Goal: Information Seeking & Learning: Check status

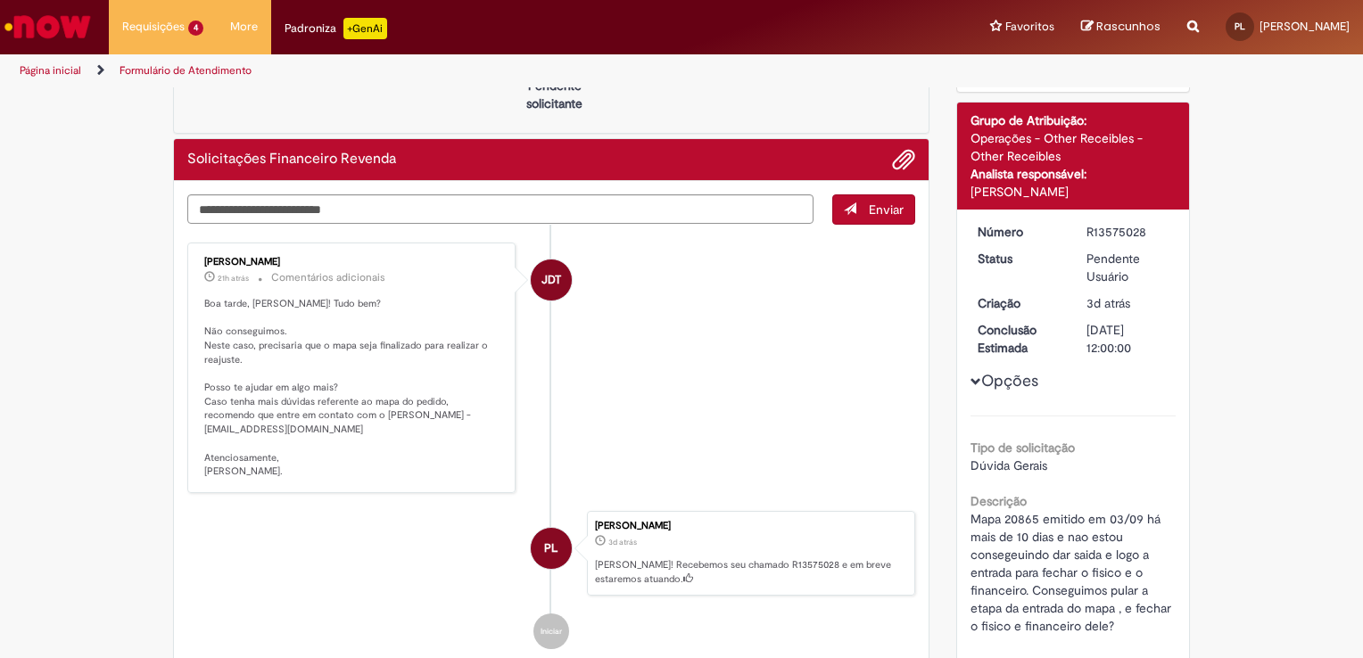
scroll to position [178, 0]
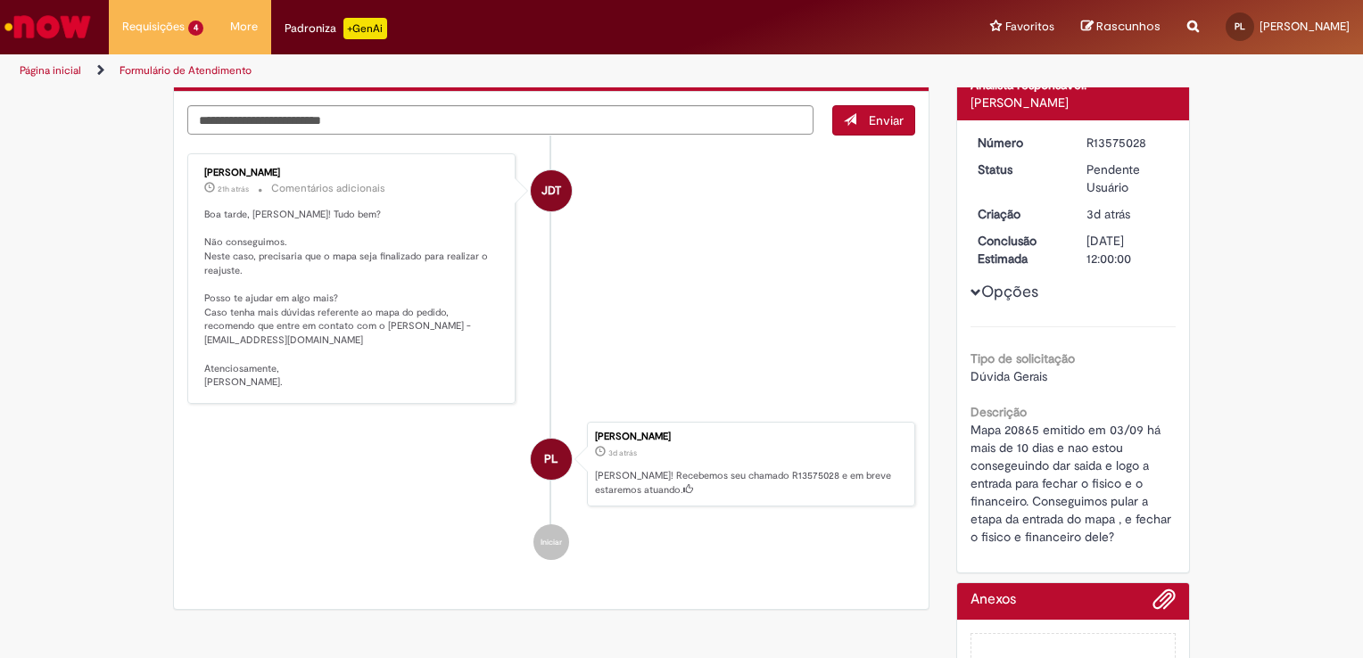
click at [1242, 137] on div "Verificar Código de Barras Aguardando Aprovação Aguardando atendimento Em Atend…" at bounding box center [681, 320] width 1363 height 819
click at [63, 70] on link "Página inicial" at bounding box center [51, 70] width 62 height 14
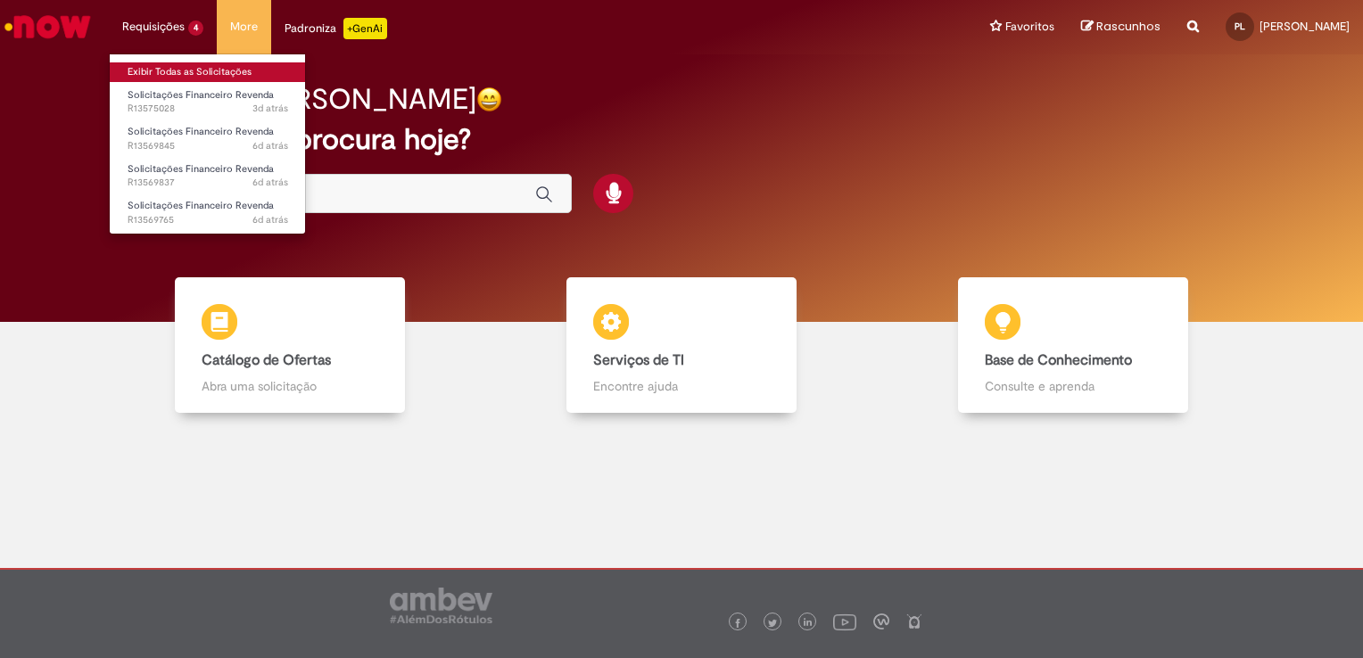
click at [158, 73] on link "Exibir Todas as Solicitações" at bounding box center [208, 72] width 196 height 20
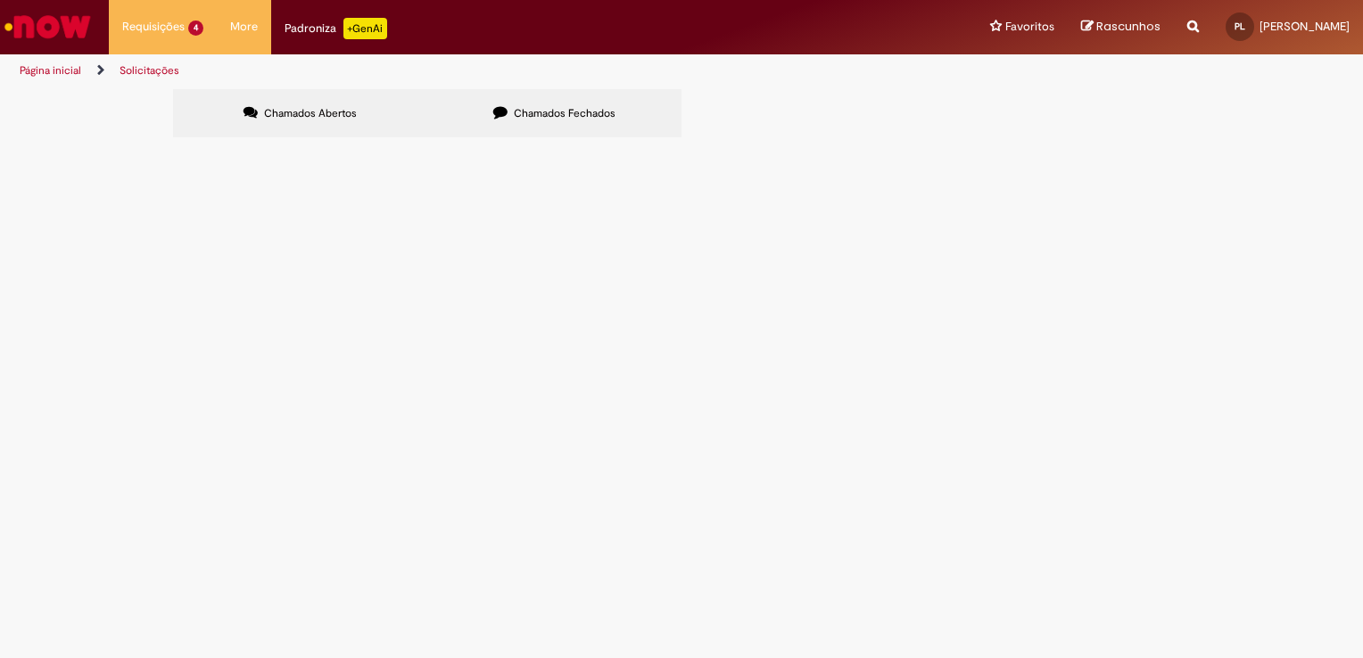
click at [0, 0] on span "Pendente Usuário" at bounding box center [0, 0] width 0 height 0
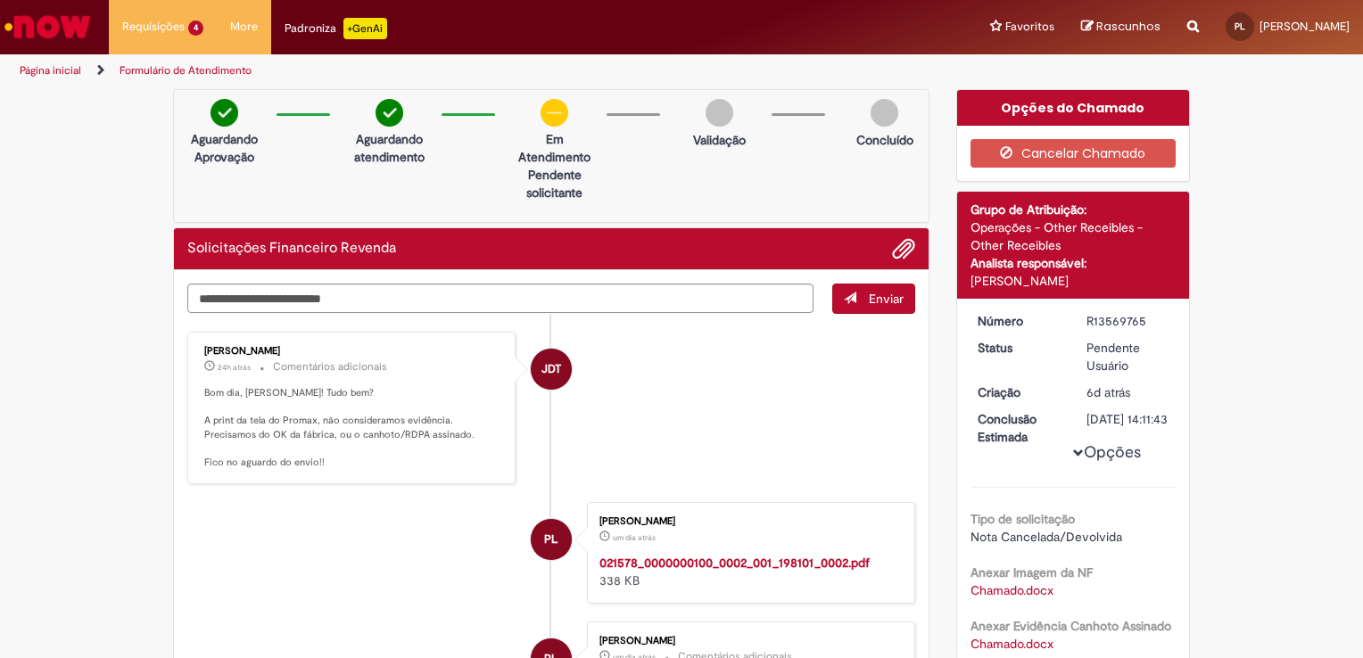
click at [31, 10] on img "Ir para a Homepage" at bounding box center [48, 27] width 92 height 36
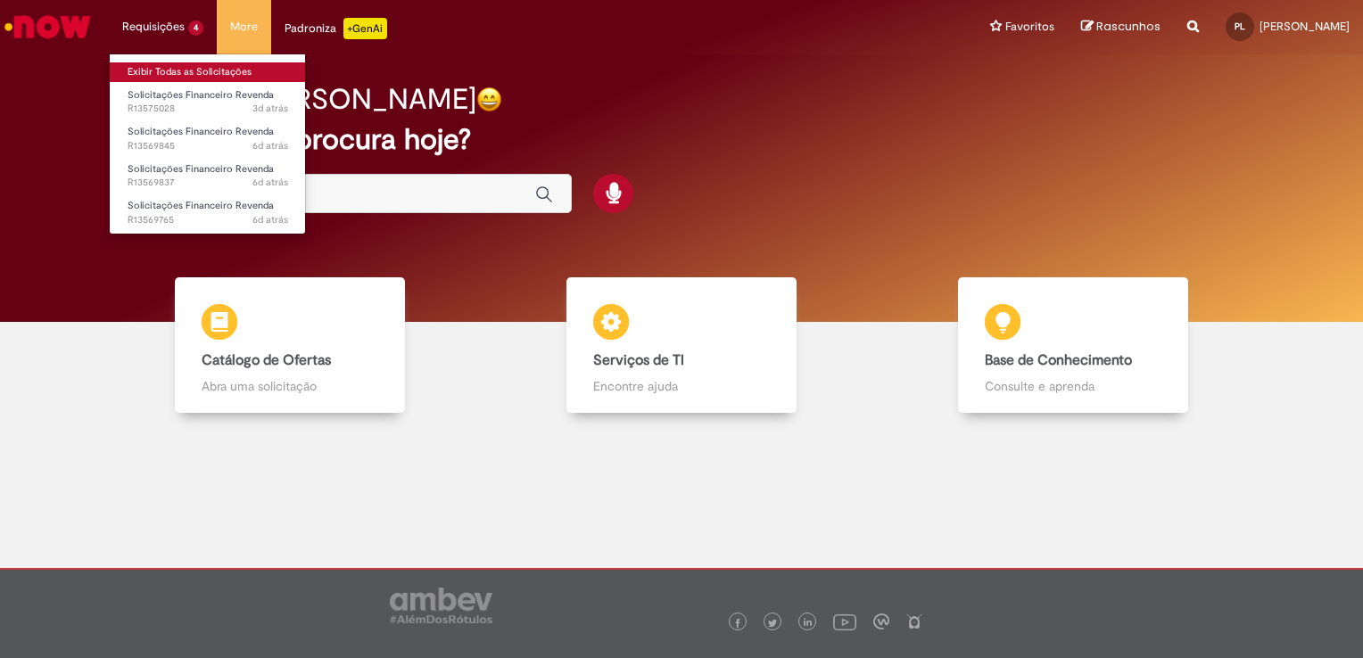
click at [150, 68] on link "Exibir Todas as Solicitações" at bounding box center [208, 72] width 196 height 20
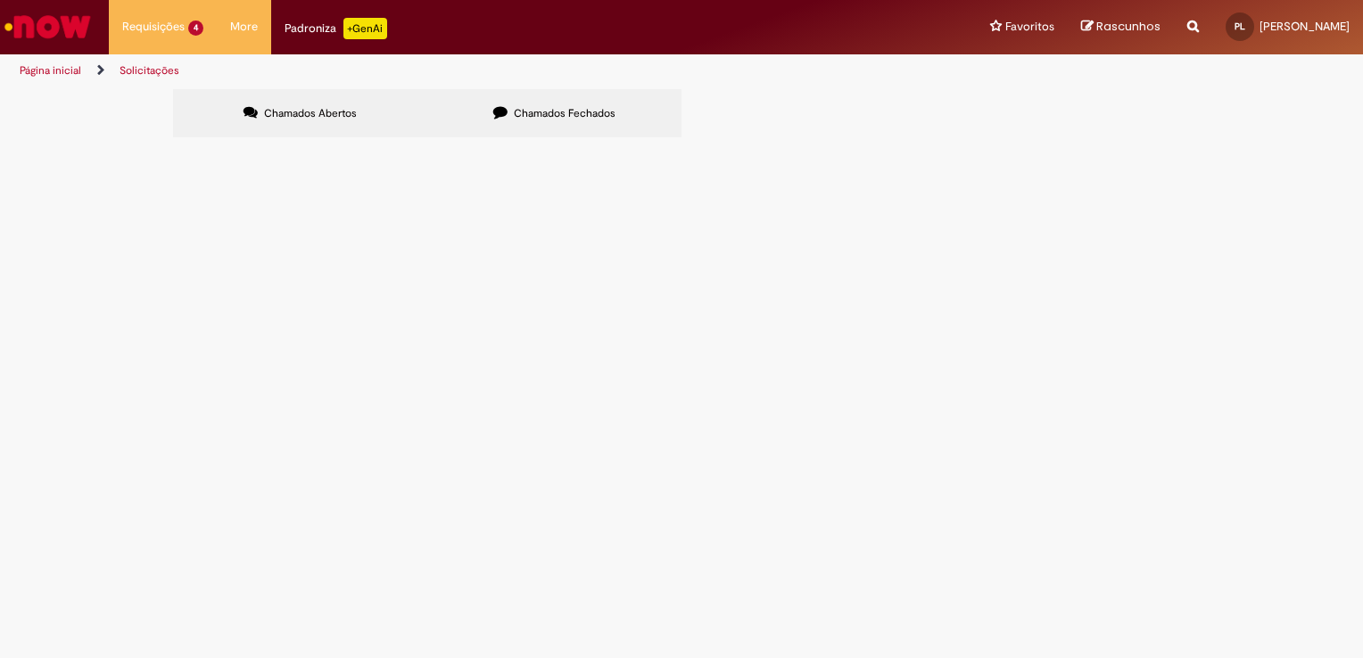
click at [0, 0] on span "R13569765" at bounding box center [0, 0] width 0 height 0
click at [0, 0] on span "Solicito o estono da devolução Mapa 21578 - PDV 11016 DISK DO VAILTON - NF 1981…" at bounding box center [0, 0] width 0 height 0
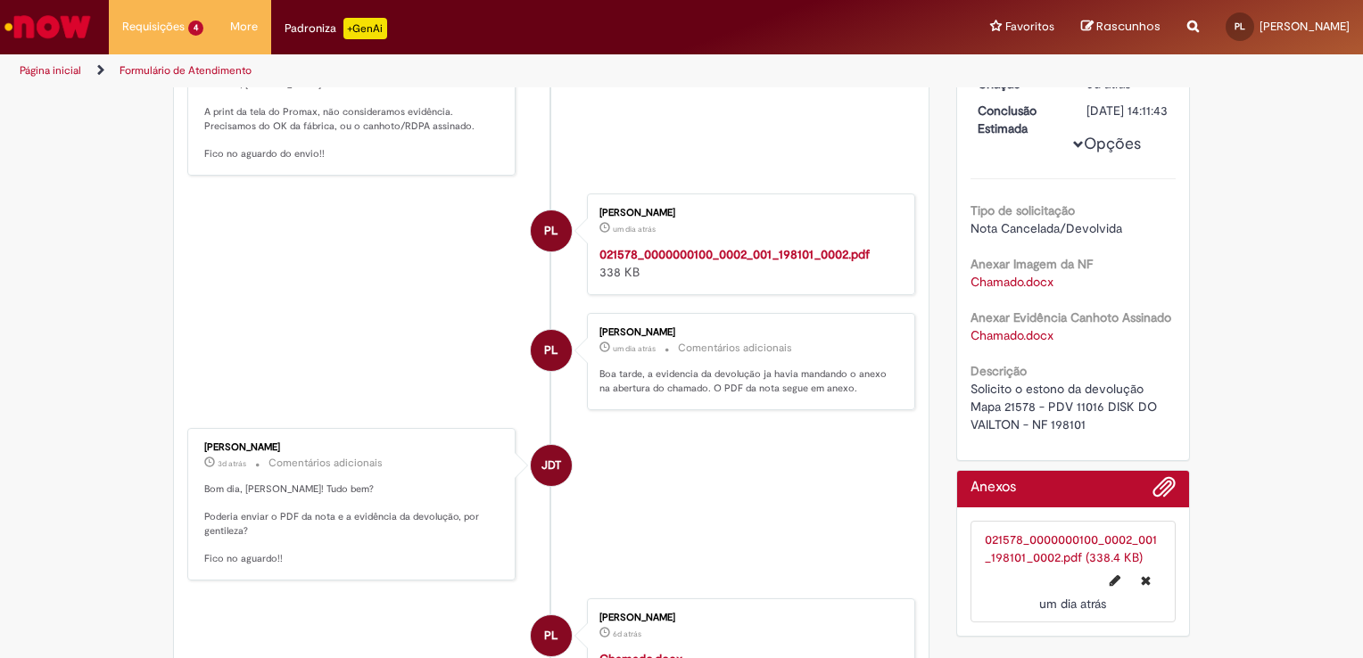
scroll to position [357, 0]
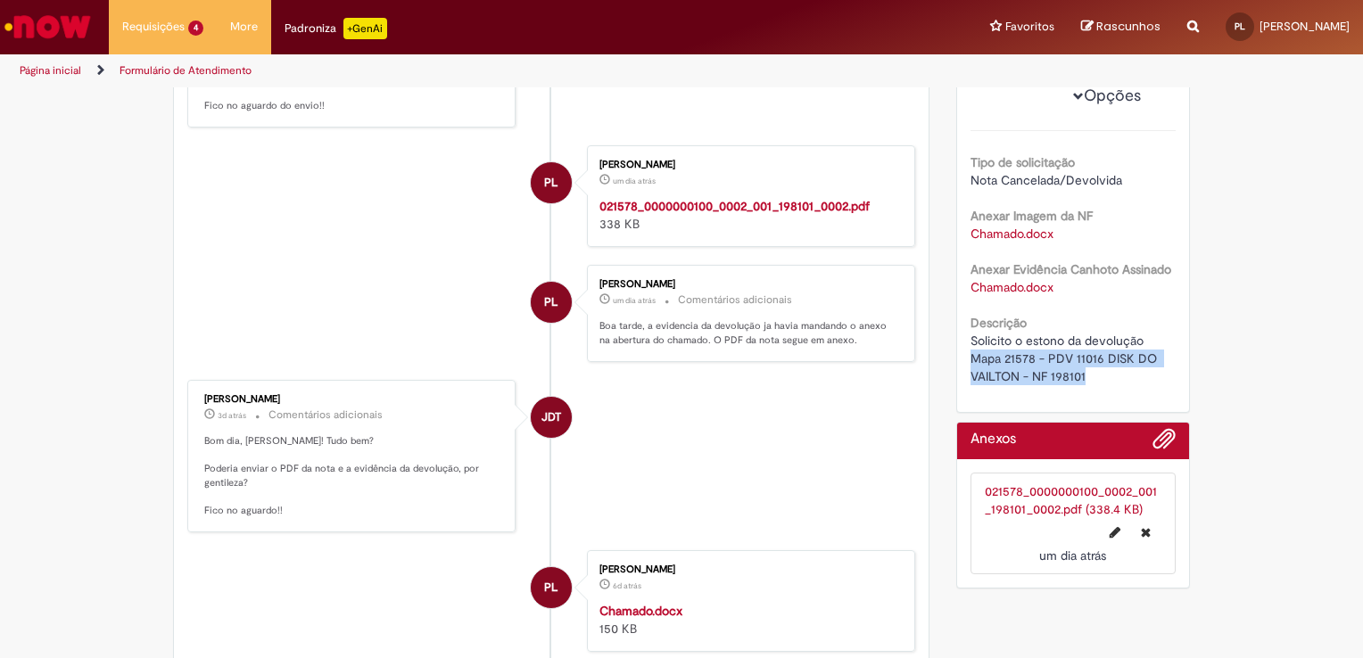
drag, startPoint x: 1088, startPoint y: 393, endPoint x: 951, endPoint y: 376, distance: 137.5
click at [957, 376] on div "Número R13569765 Status Pendente Usuário Criação 6d atrás 6 dias atrás Conclusã…" at bounding box center [1073, 177] width 233 height 470
copy span "Mapa 21578 - PDV 11016 DISK DO VAILTON - NF 198101"
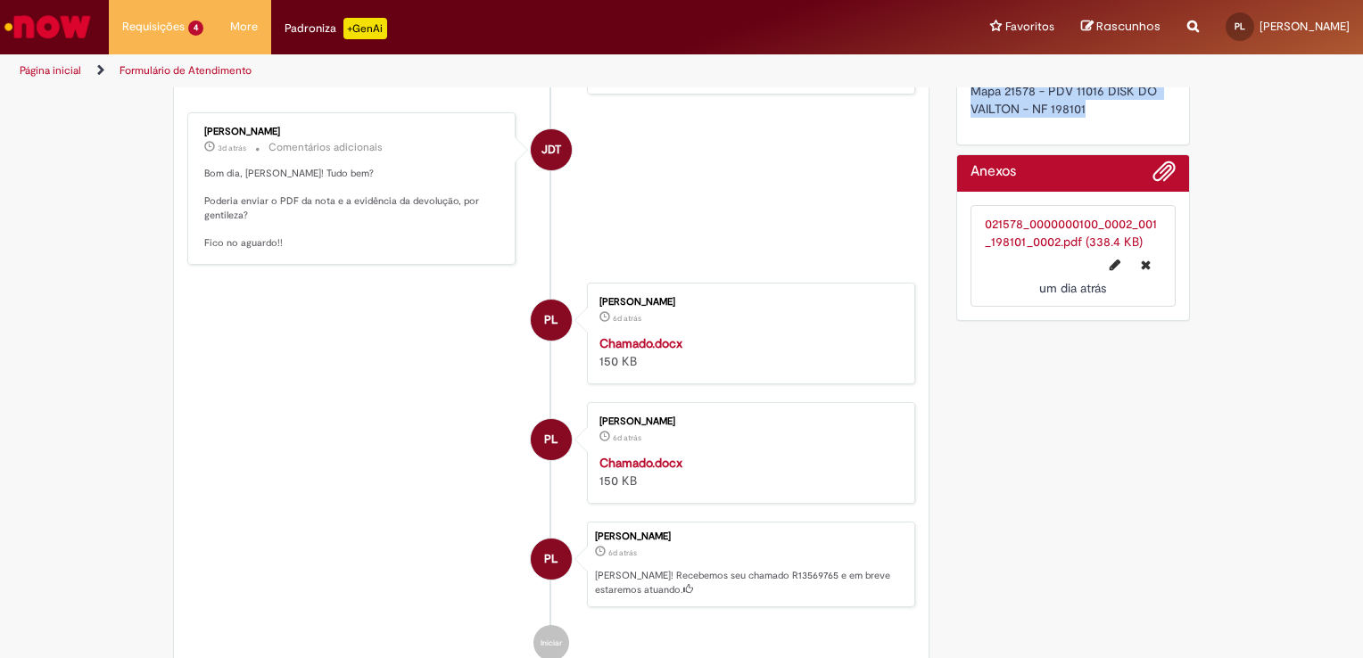
scroll to position [535, 0]
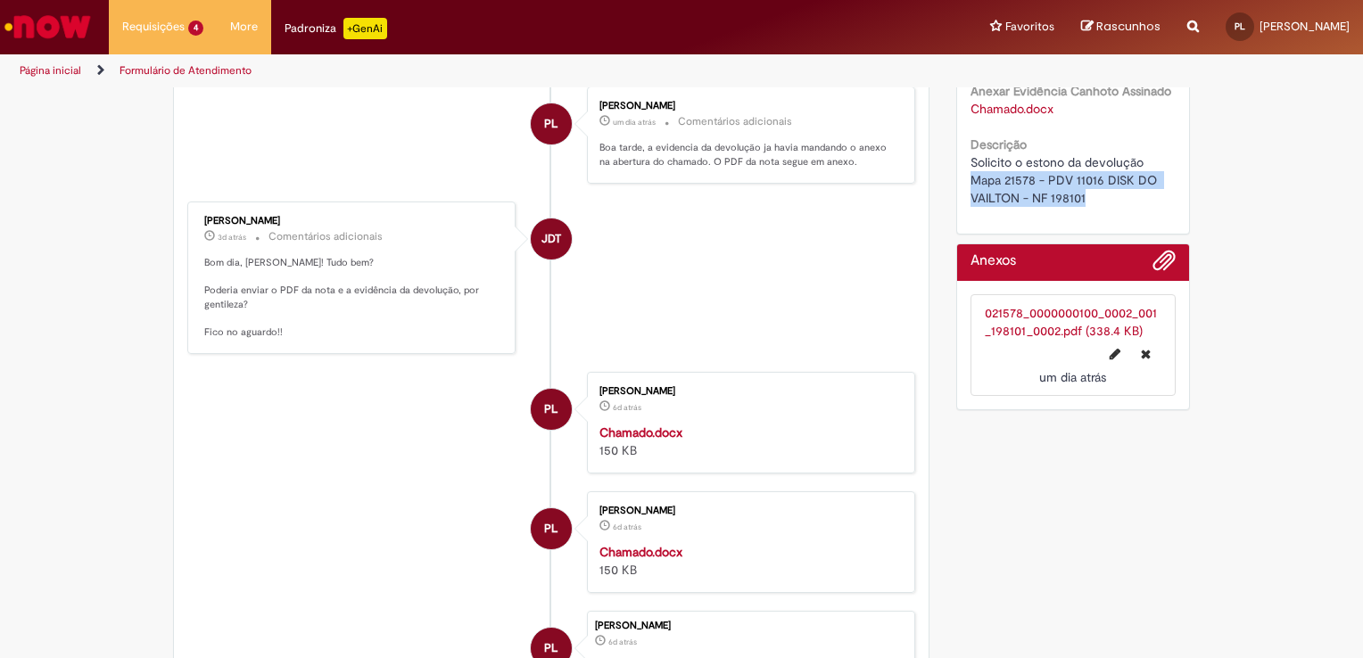
click at [75, 34] on img "Ir para a Homepage" at bounding box center [48, 27] width 92 height 36
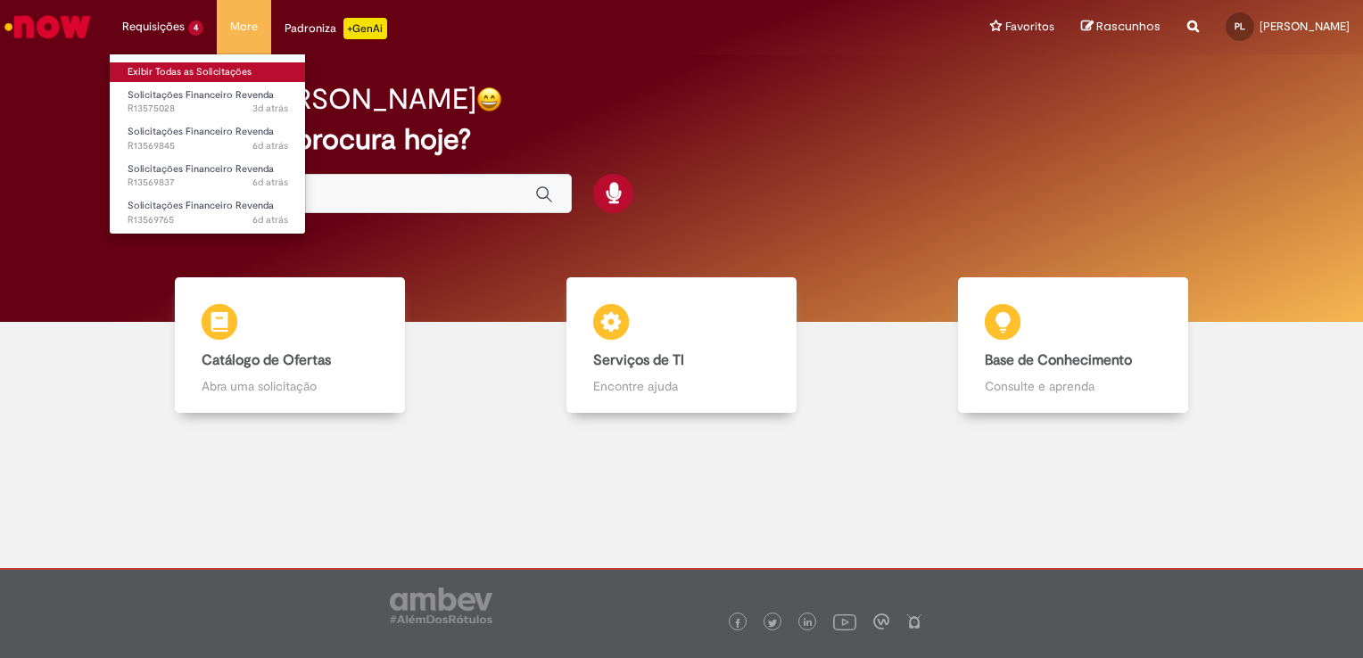
click at [127, 72] on link "Exibir Todas as Solicitações" at bounding box center [208, 72] width 196 height 20
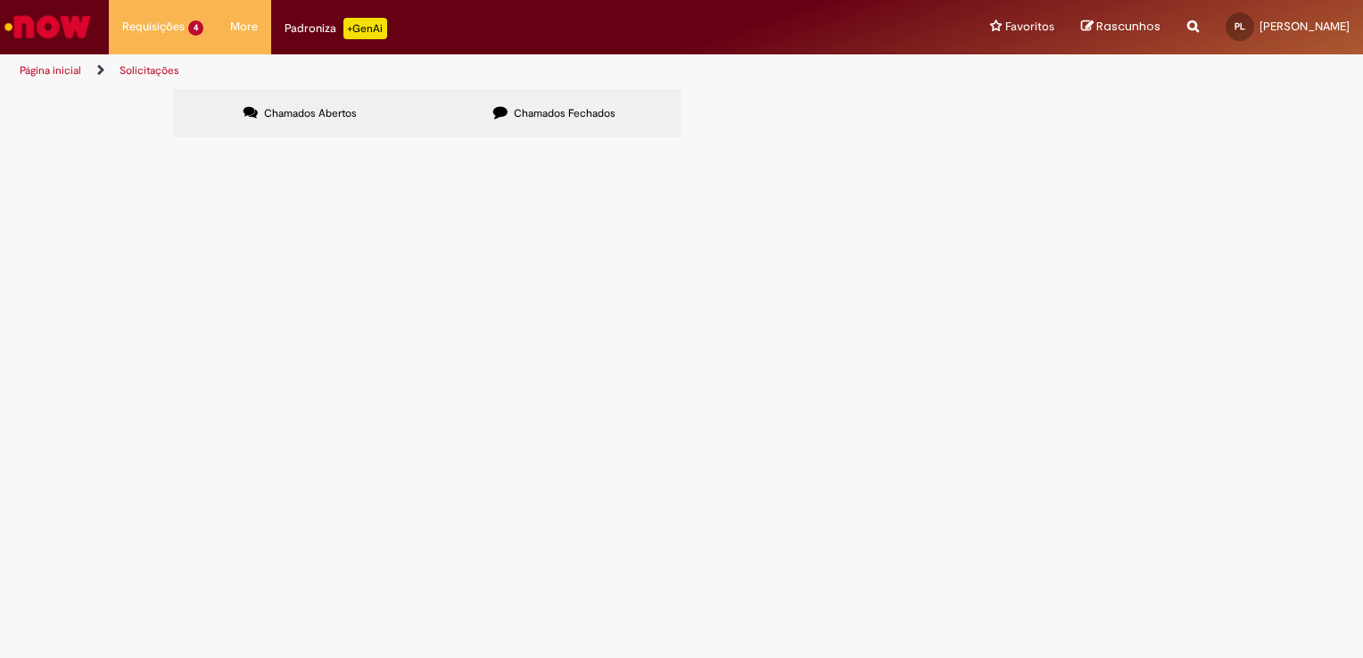
drag, startPoint x: 109, startPoint y: 189, endPoint x: 111, endPoint y: 180, distance: 9.1
click at [110, 143] on div "Chamados Abertos Chamados Fechados Itens solicitados Exportar como PDF Exportar…" at bounding box center [681, 116] width 1363 height 54
click at [0, 0] on span "R13575028" at bounding box center [0, 0] width 0 height 0
click at [0, 0] on span "Mapa 20865 emitido em 03/09 há mais de 10 dias e nao estou consegeuindo dar sai…" at bounding box center [0, 0] width 0 height 0
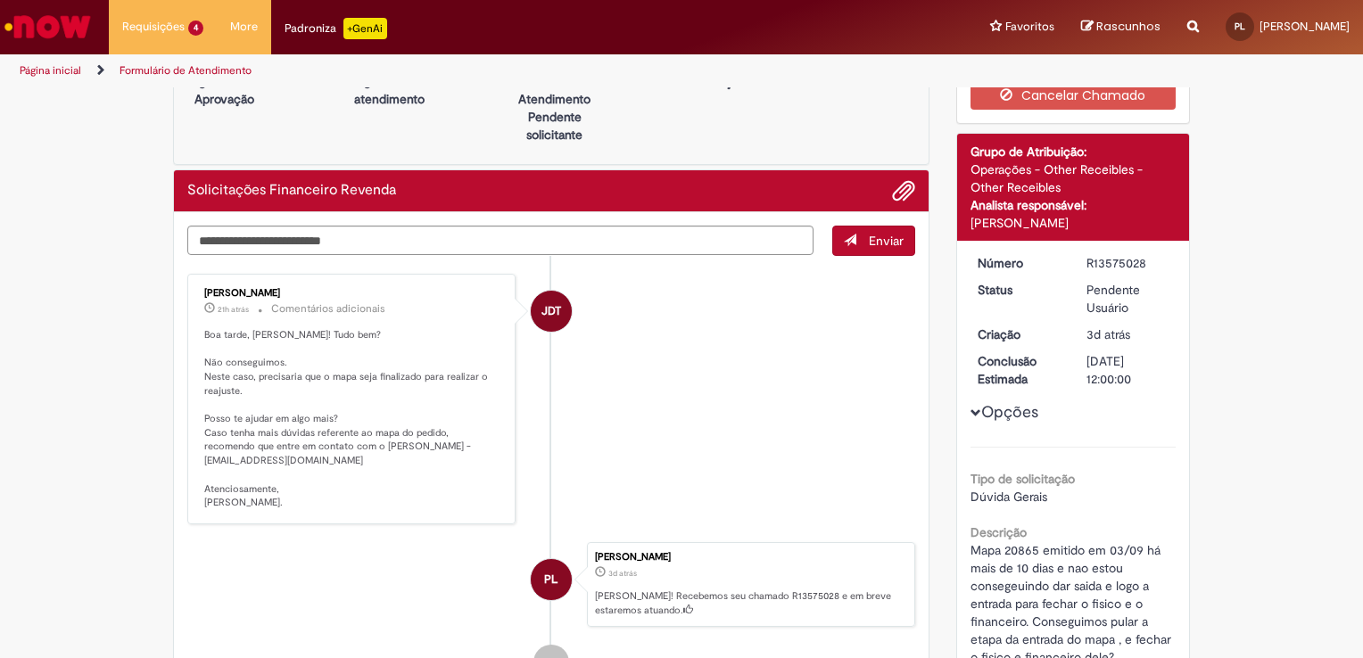
scroll to position [89, 0]
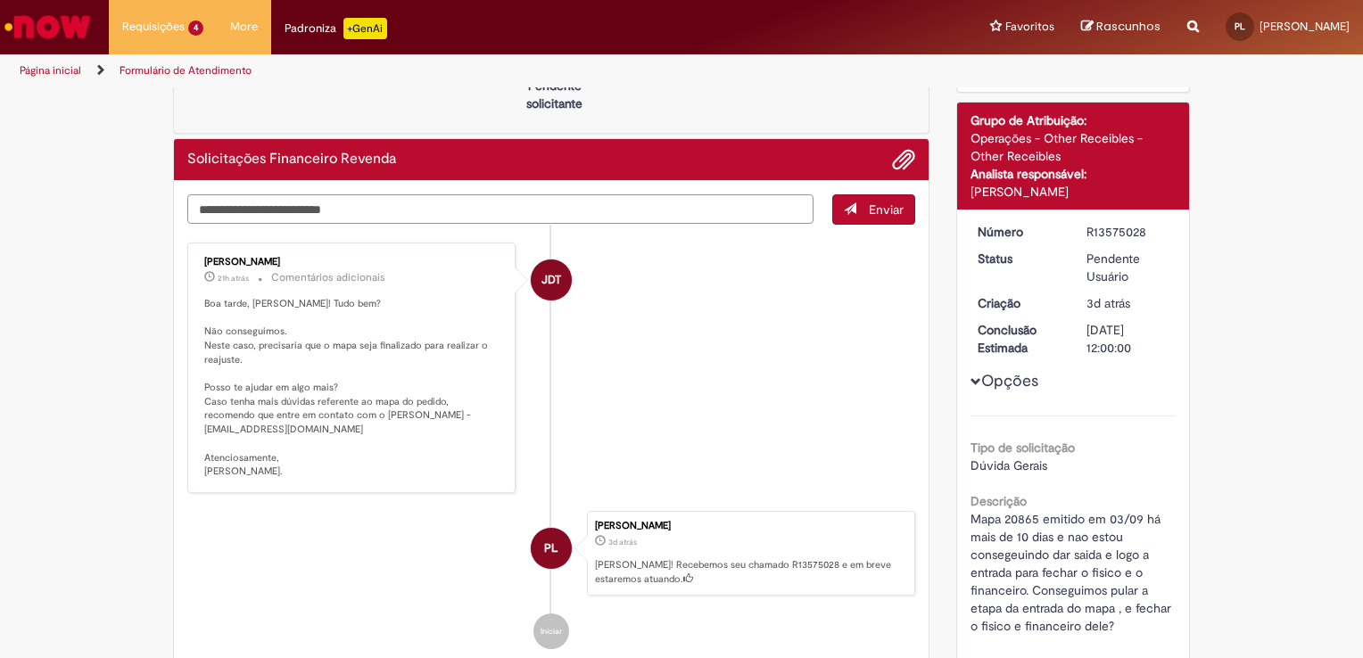
click at [371, 214] on textarea "Digite sua mensagem aqui..." at bounding box center [500, 209] width 626 height 30
type textarea "*"
type textarea "**********"
